Goal: Task Accomplishment & Management: Use online tool/utility

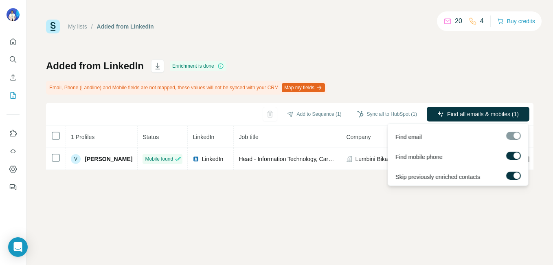
click at [512, 137] on div at bounding box center [513, 136] width 15 height 8
click at [515, 158] on div at bounding box center [516, 155] width 7 height 7
click at [515, 156] on label at bounding box center [513, 155] width 15 height 8
drag, startPoint x: 513, startPoint y: 135, endPoint x: 514, endPoint y: 174, distance: 39.1
click at [514, 174] on div "Find email Find mobile phone Skip previously enriched contacts" at bounding box center [458, 154] width 141 height 63
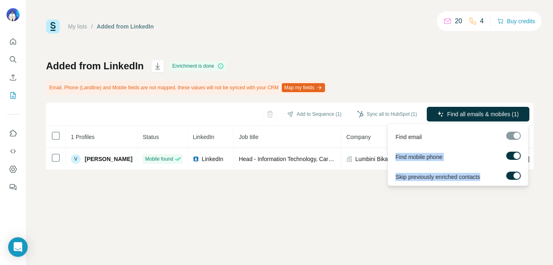
click at [514, 174] on div at bounding box center [516, 175] width 7 height 7
click at [511, 138] on div at bounding box center [513, 136] width 15 height 8
click at [512, 174] on div at bounding box center [510, 175] width 7 height 7
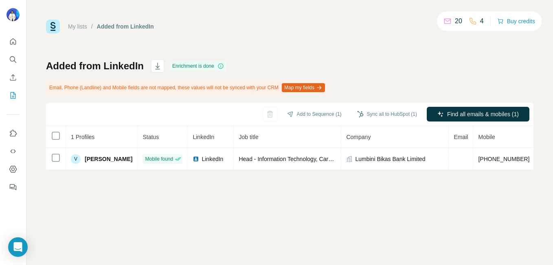
click at [446, 207] on div "My lists / Added from LinkedIn 20 4 Buy credits Added from LinkedIn Enrichment …" at bounding box center [289, 132] width 526 height 265
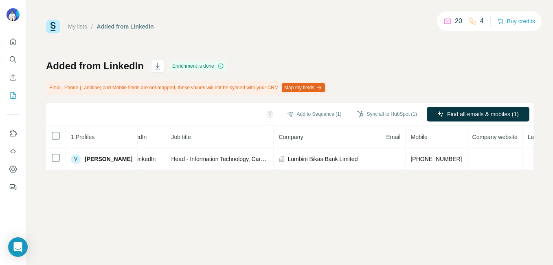
scroll to position [0, 68]
click at [447, 21] on icon at bounding box center [447, 21] width 8 height 8
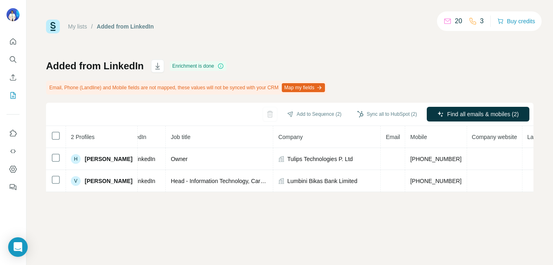
scroll to position [0, 61]
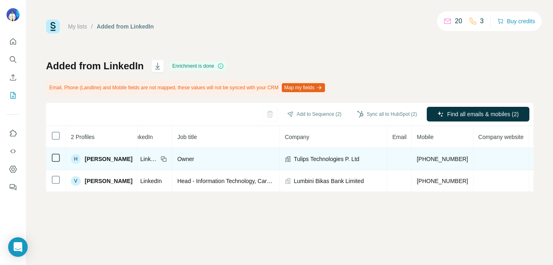
click at [392, 156] on td at bounding box center [399, 159] width 24 height 22
drag, startPoint x: 393, startPoint y: 158, endPoint x: 385, endPoint y: 157, distance: 7.8
click at [387, 157] on td at bounding box center [399, 159] width 24 height 22
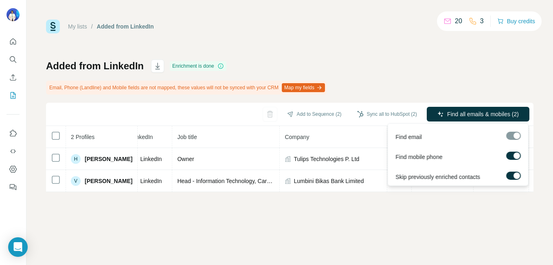
click at [515, 139] on div at bounding box center [513, 136] width 15 height 8
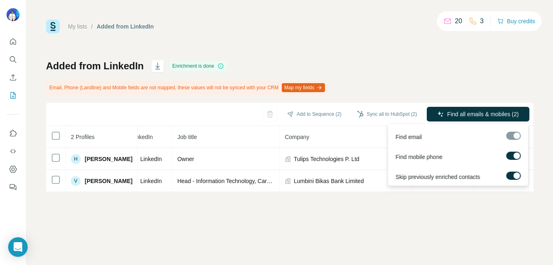
click at [515, 139] on div at bounding box center [513, 136] width 15 height 8
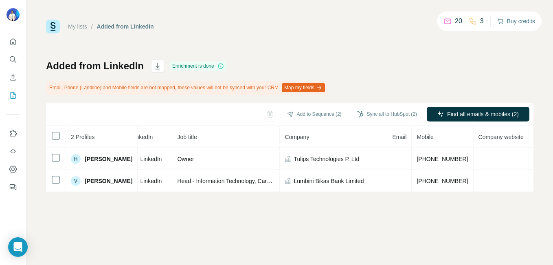
click at [509, 20] on button "Buy credits" at bounding box center [516, 20] width 38 height 11
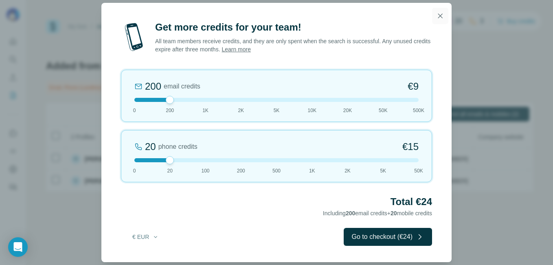
click at [439, 15] on icon "button" at bounding box center [440, 16] width 8 height 8
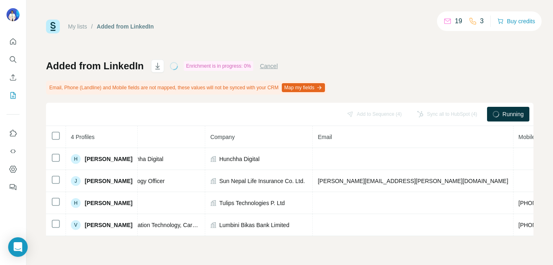
scroll to position [0, 141]
click at [275, 66] on button "Cancel" at bounding box center [269, 66] width 18 height 8
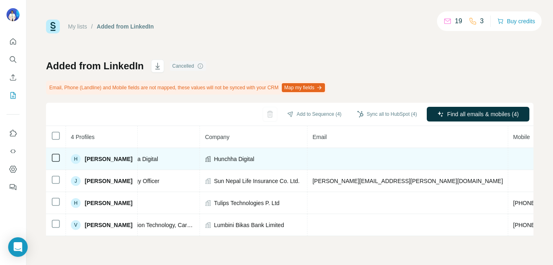
click at [360, 153] on td at bounding box center [407, 159] width 201 height 22
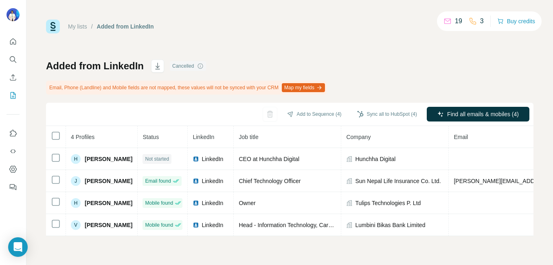
click at [193, 64] on div "Cancelled" at bounding box center [188, 66] width 36 height 10
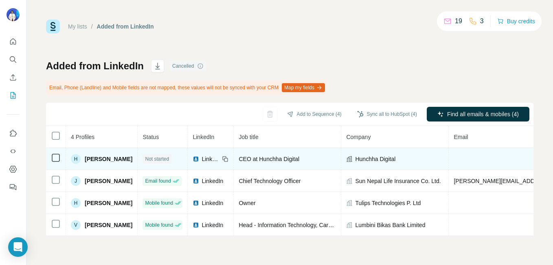
click at [161, 158] on span "Not started" at bounding box center [157, 158] width 24 height 7
drag, startPoint x: 142, startPoint y: 158, endPoint x: 106, endPoint y: 163, distance: 35.8
click at [106, 163] on div "H Hemanta Jung Karki" at bounding box center [101, 159] width 61 height 10
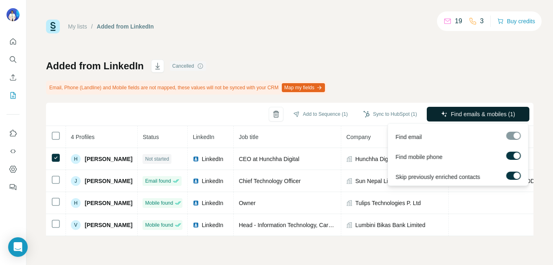
click at [439, 114] on button "Find emails & mobiles (1)" at bounding box center [478, 114] width 103 height 15
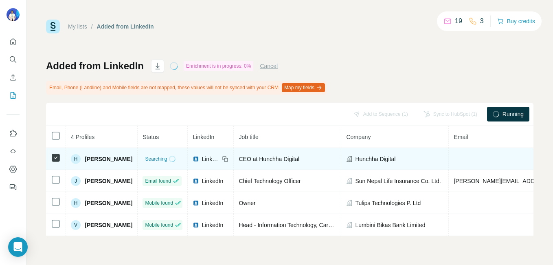
click at [126, 160] on span "Hemanta Jung Karki" at bounding box center [109, 159] width 48 height 8
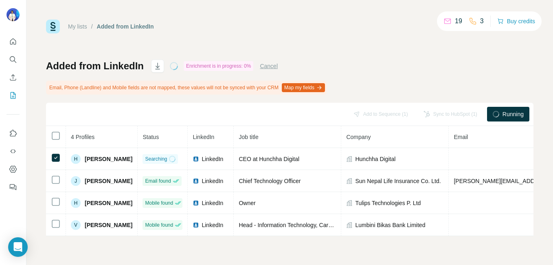
click at [305, 36] on div "My lists / Added from LinkedIn 19 3 Buy credits Added from LinkedIn Enrichment …" at bounding box center [289, 128] width 487 height 216
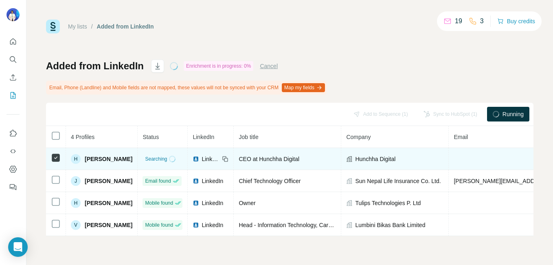
click at [472, 152] on td at bounding box center [549, 159] width 201 height 22
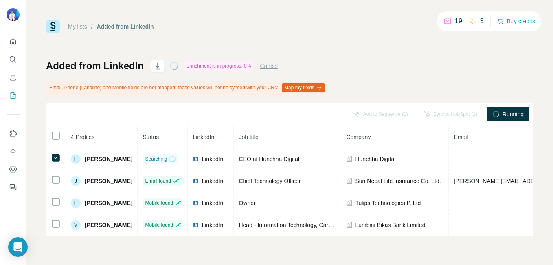
click at [216, 63] on div "Enrichment is in progress: 0%" at bounding box center [219, 66] width 70 height 10
click at [206, 64] on div "Enrichment is in progress: 0%" at bounding box center [219, 66] width 70 height 10
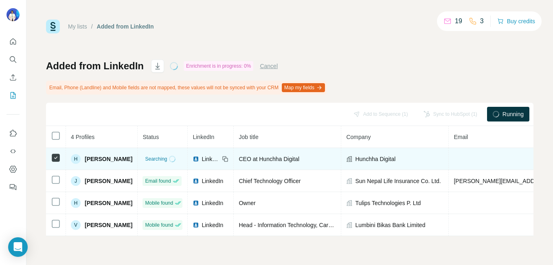
click at [51, 158] on icon at bounding box center [56, 158] width 10 height 10
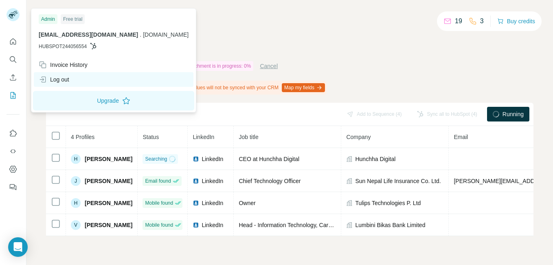
click at [47, 79] on div "Log out" at bounding box center [54, 79] width 31 height 8
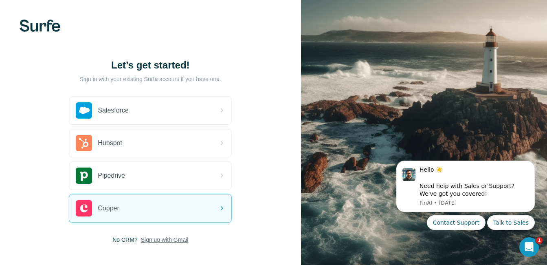
click at [158, 240] on span "Sign up with Gmail" at bounding box center [165, 239] width 48 height 8
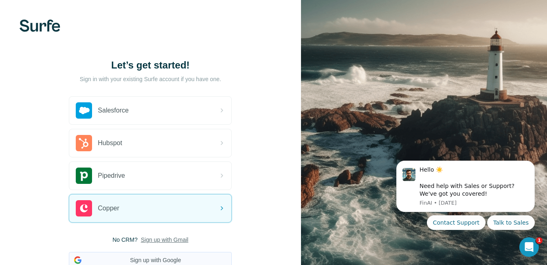
click at [158, 255] on button "Sign up with Google" at bounding box center [150, 260] width 163 height 16
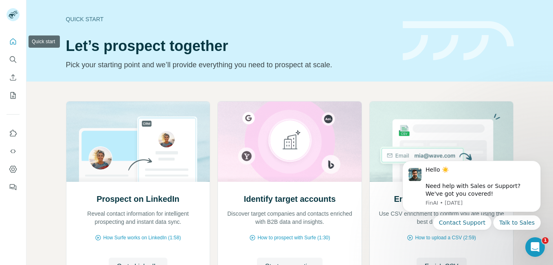
click at [10, 42] on icon "Quick start" at bounding box center [13, 41] width 8 height 8
click at [12, 73] on button "Enrich CSV" at bounding box center [13, 77] width 13 height 15
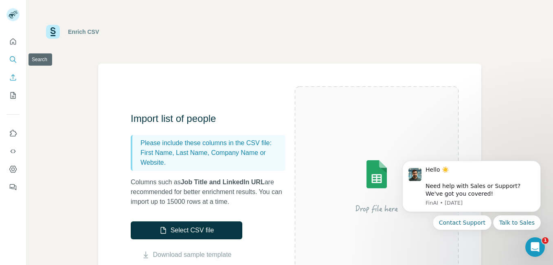
click at [11, 59] on icon "Search" at bounding box center [13, 59] width 8 height 8
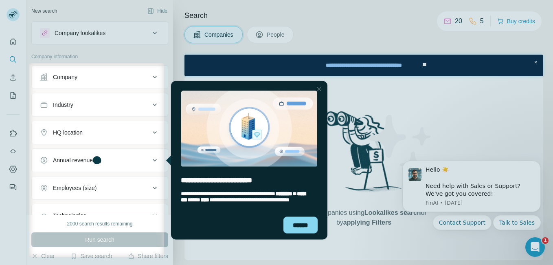
click at [317, 88] on div "Close Step" at bounding box center [319, 89] width 10 height 10
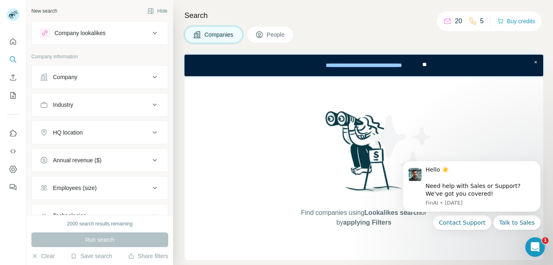
click at [258, 32] on icon at bounding box center [259, 35] width 8 height 8
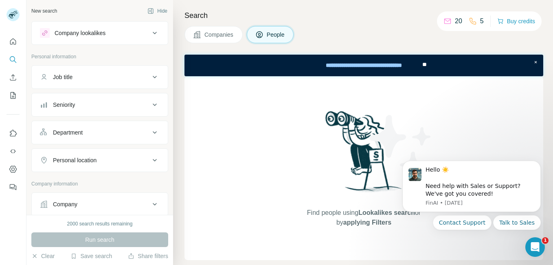
click at [211, 33] on span "Companies" at bounding box center [219, 35] width 30 height 8
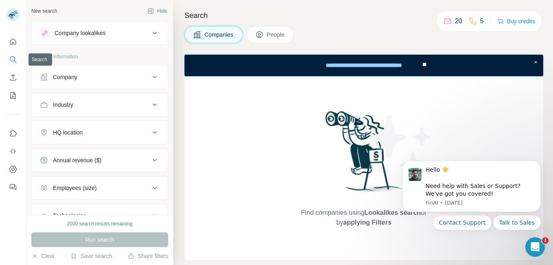
click at [13, 60] on icon "Search" at bounding box center [13, 59] width 8 height 8
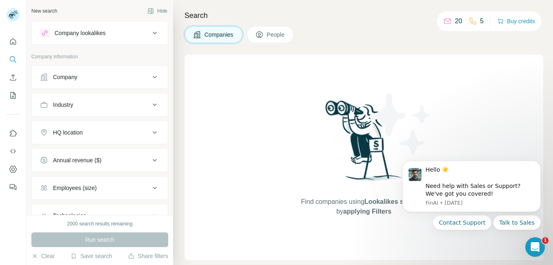
click at [150, 77] on icon at bounding box center [155, 77] width 10 height 10
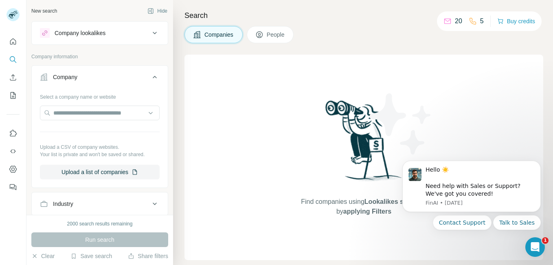
click at [153, 77] on icon at bounding box center [155, 77] width 4 height 2
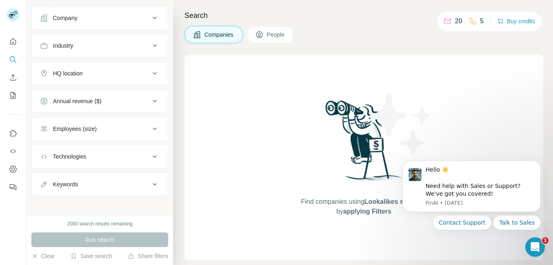
scroll to position [63, 0]
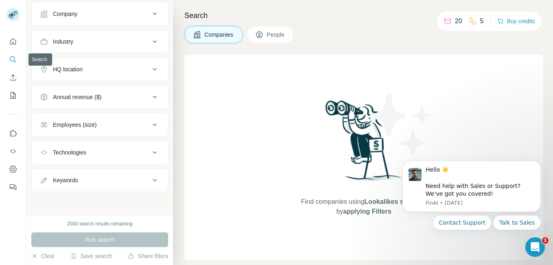
click at [12, 58] on icon "Search" at bounding box center [13, 59] width 8 height 8
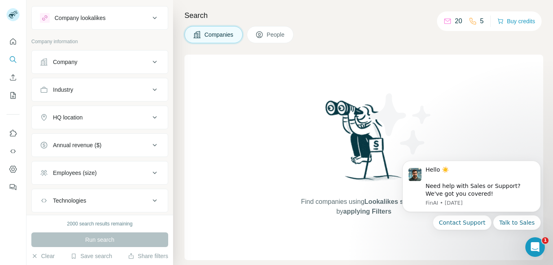
scroll to position [0, 0]
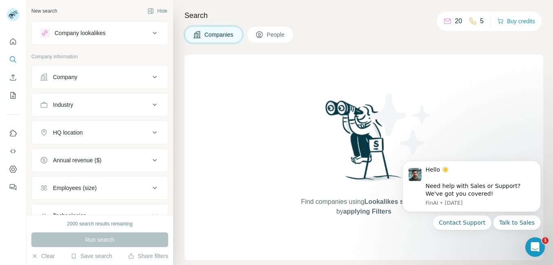
click at [265, 41] on button "People" at bounding box center [270, 34] width 47 height 17
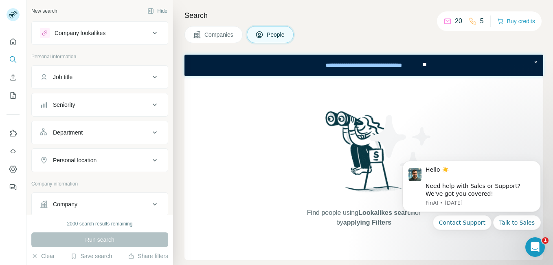
click at [150, 30] on icon at bounding box center [155, 33] width 10 height 10
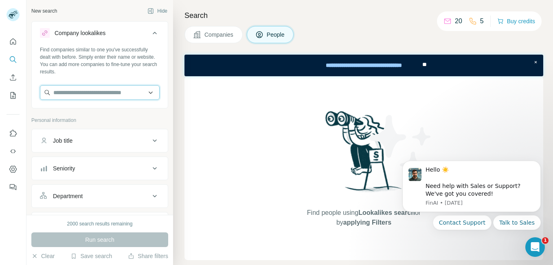
click at [115, 92] on input "text" at bounding box center [100, 92] width 120 height 15
type input "*"
